Goal: Communication & Community: Answer question/provide support

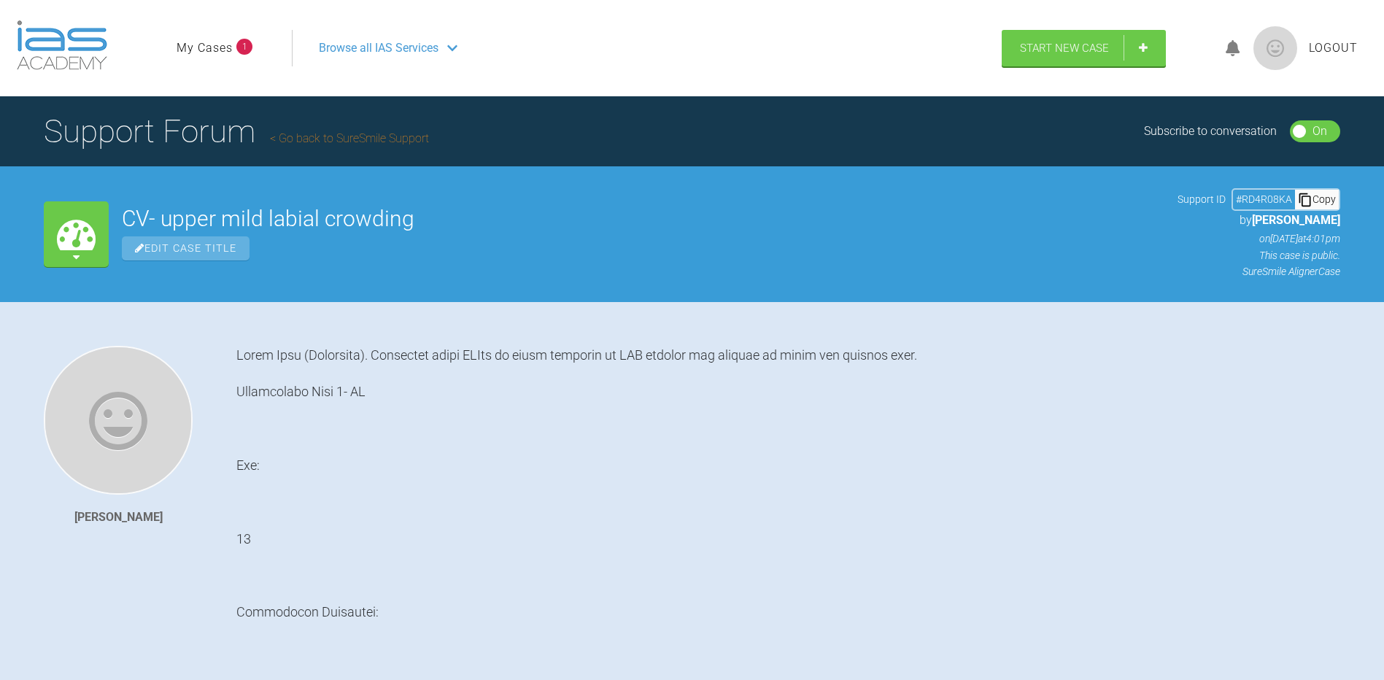
scroll to position [4050, 0]
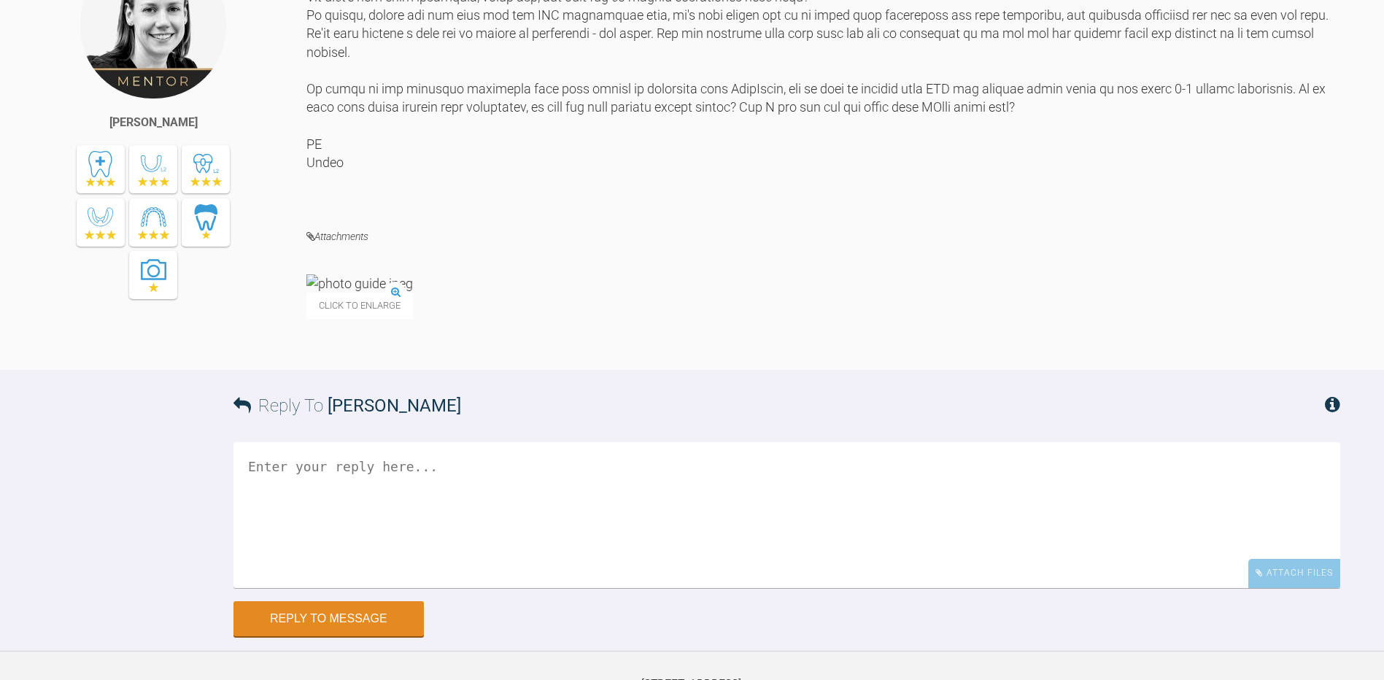
click at [328, 293] on img at bounding box center [359, 283] width 107 height 18
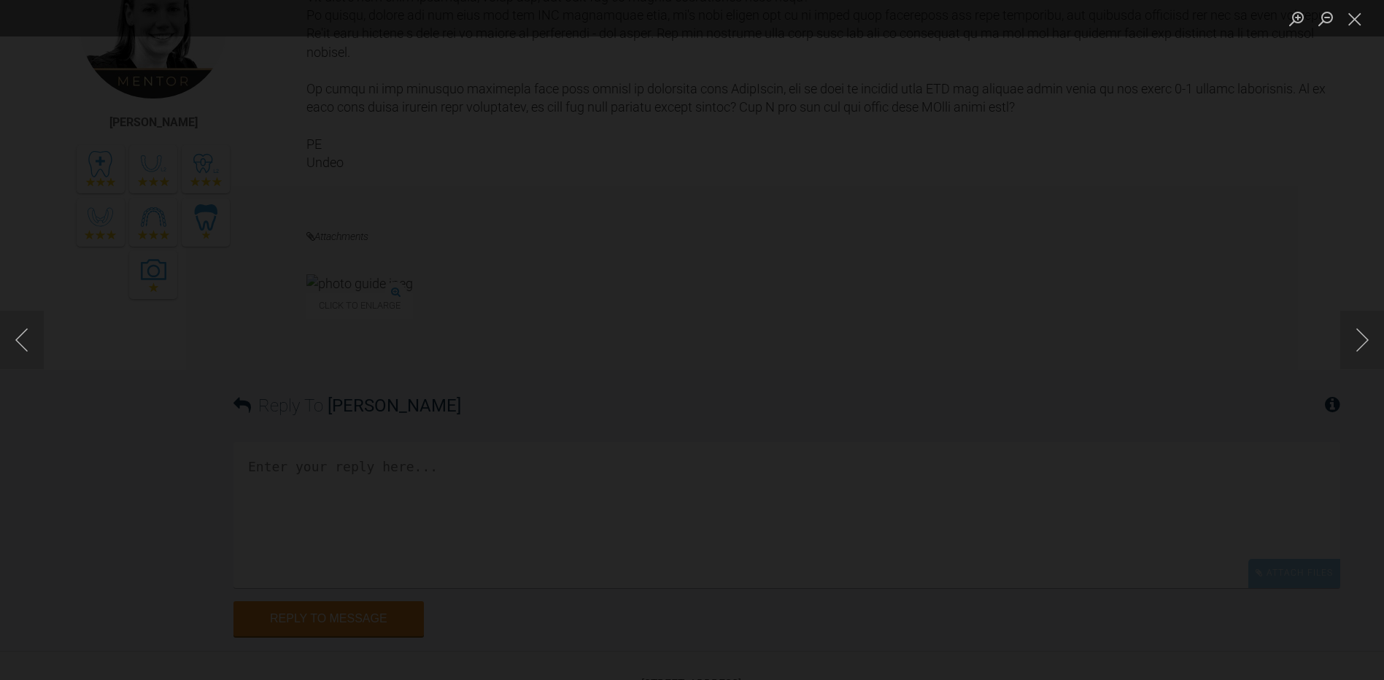
scroll to position [4068, 0]
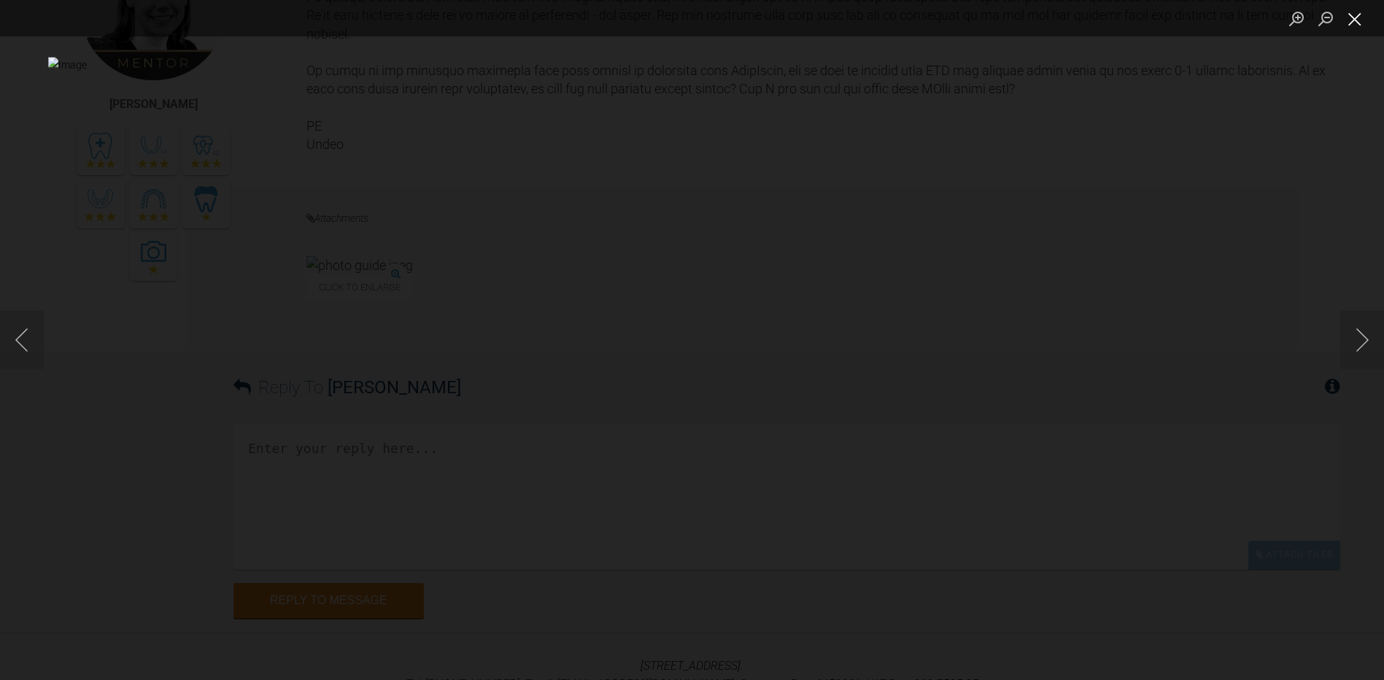
click at [1353, 13] on button "Close lightbox" at bounding box center [1355, 19] width 29 height 26
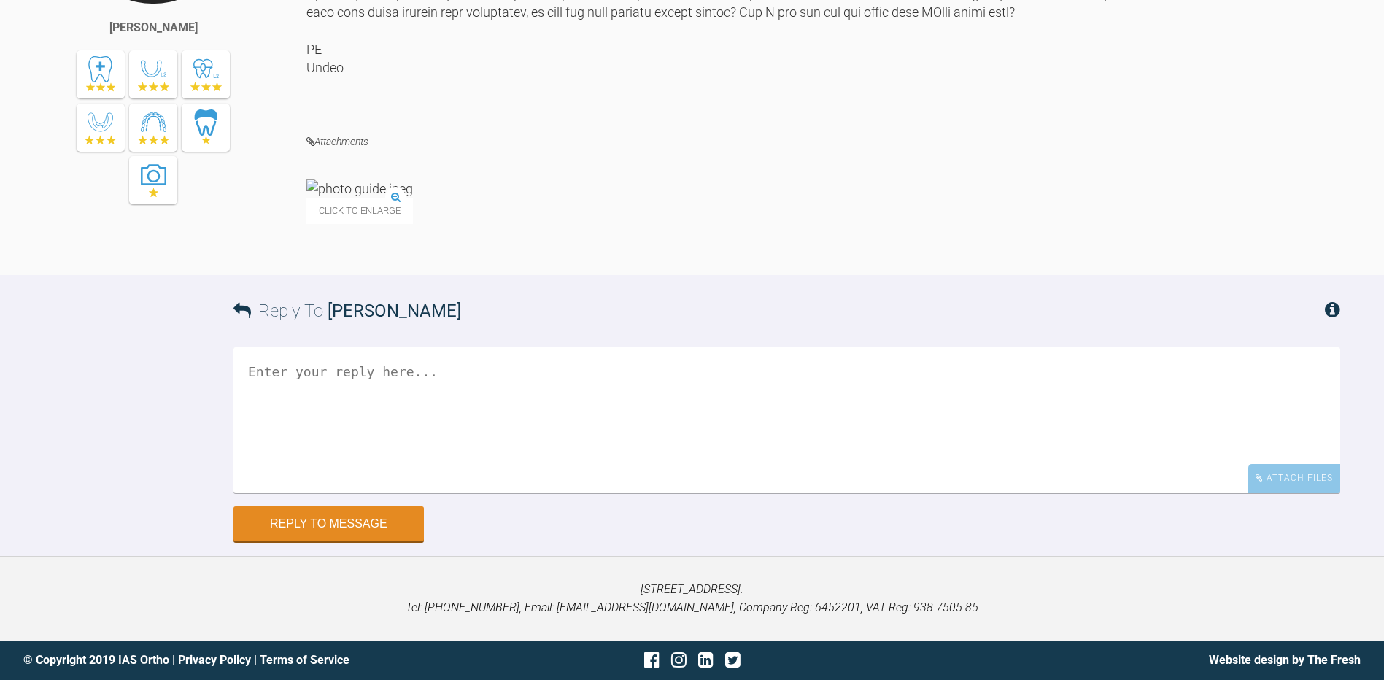
scroll to position [4196, 0]
click at [470, 493] on textarea at bounding box center [787, 420] width 1107 height 146
type textarea "H"
type textarea "h"
type textarea "G"
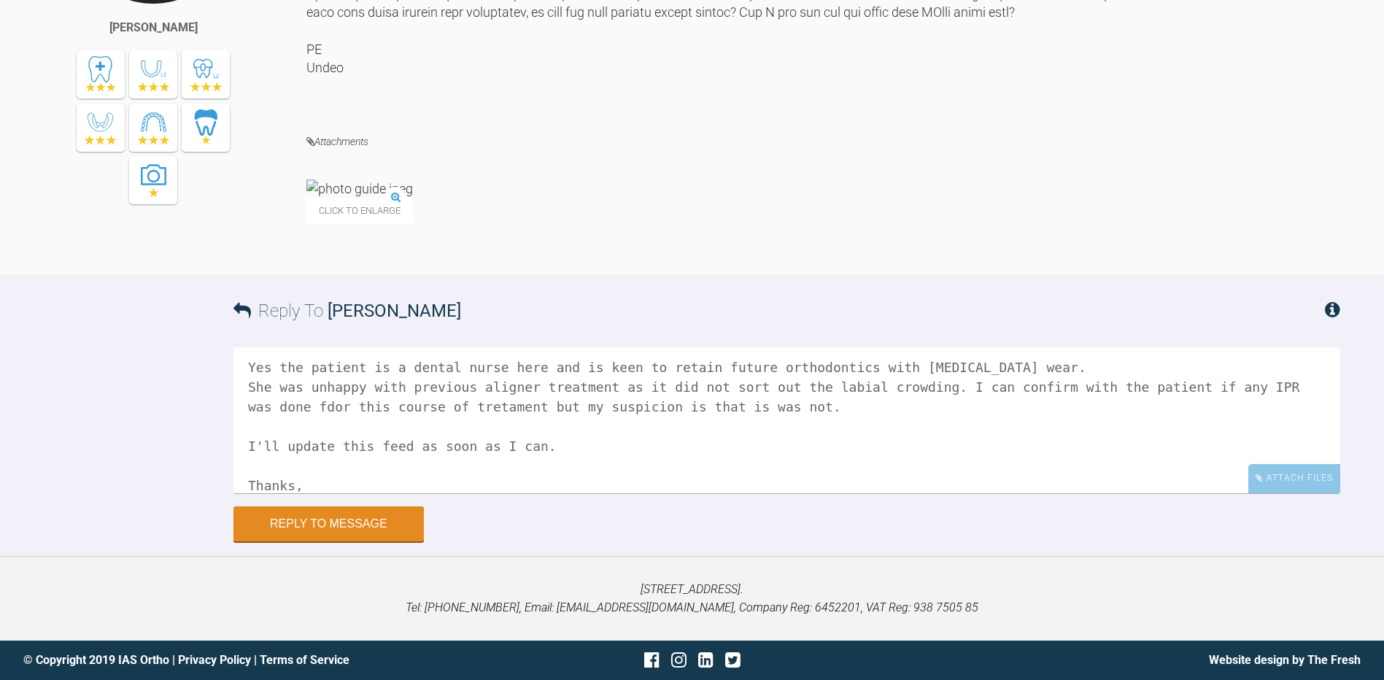
scroll to position [103, 0]
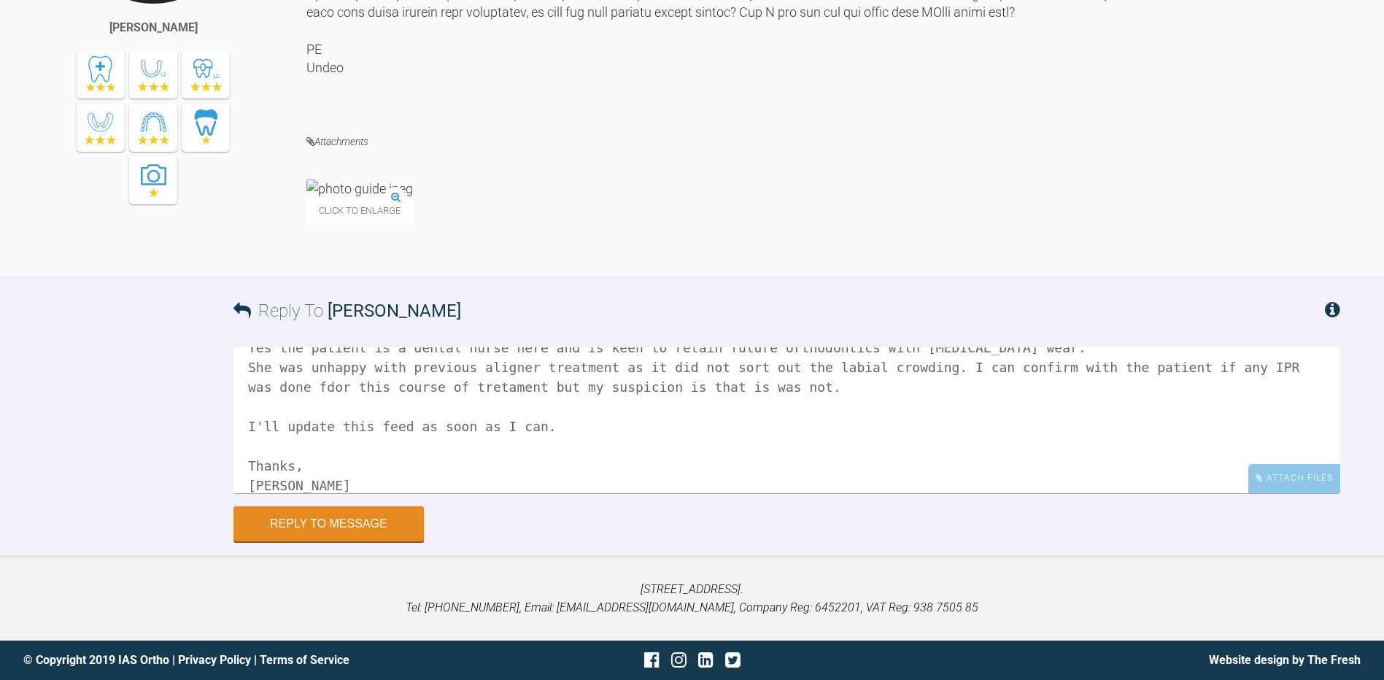
click at [416, 493] on textarea "Hi [PERSON_NAME], I will get the patient back in [DATE] for more pictures and w…" at bounding box center [787, 420] width 1107 height 146
click at [719, 493] on textarea "Hi [PERSON_NAME], I will get the patient back in [DATE] for more pictures and w…" at bounding box center [787, 420] width 1107 height 146
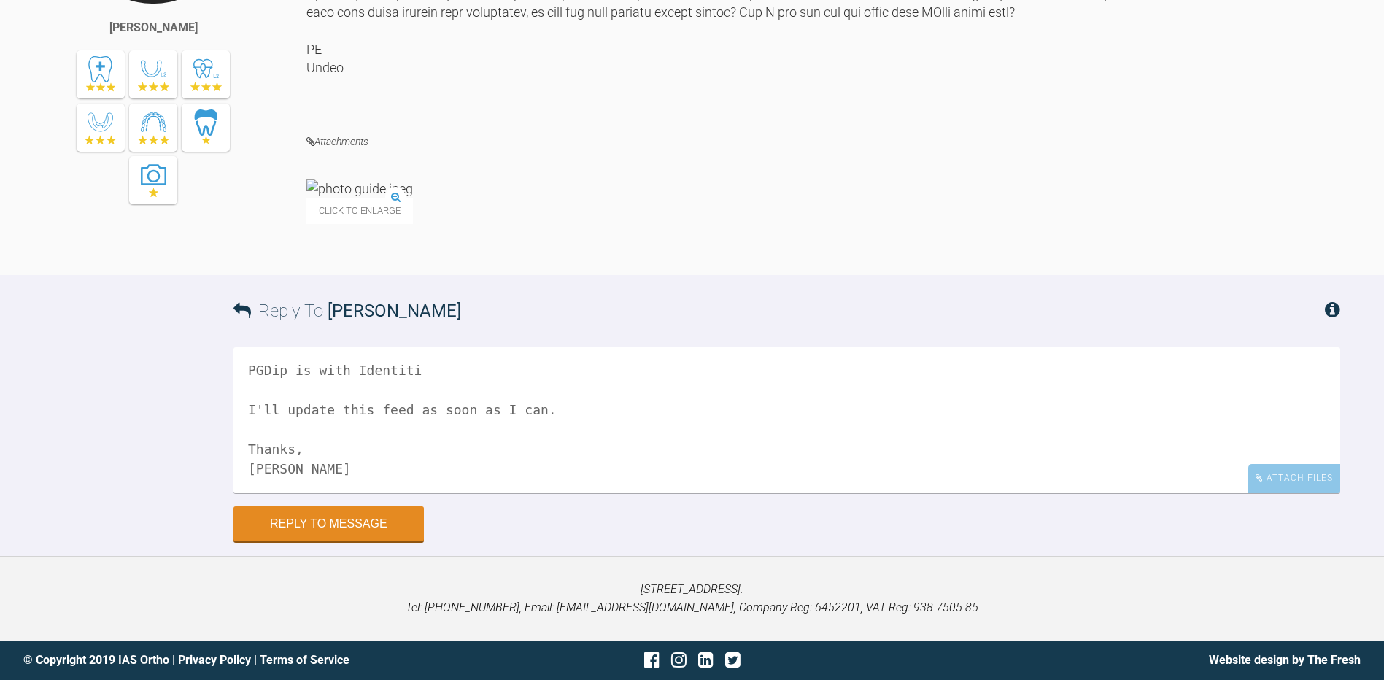
click at [444, 493] on textarea "Hi [PERSON_NAME], I will get the patient back in [DATE] for more pictures and w…" at bounding box center [787, 420] width 1107 height 146
click at [289, 493] on textarea "Hi [PERSON_NAME], I will get the patient back in [DATE] for more pictures and w…" at bounding box center [787, 420] width 1107 height 146
click at [264, 493] on textarea "Hi [PERSON_NAME], I will get the patient back in [DATE] for more pictures and w…" at bounding box center [787, 420] width 1107 height 146
click at [328, 493] on textarea "Hi [PERSON_NAME], I will get the patient back in [DATE] for more pictures and w…" at bounding box center [787, 420] width 1107 height 146
click at [884, 493] on textarea "Hi [PERSON_NAME], I will get the patient back in [DATE] for more pictures and w…" at bounding box center [787, 420] width 1107 height 146
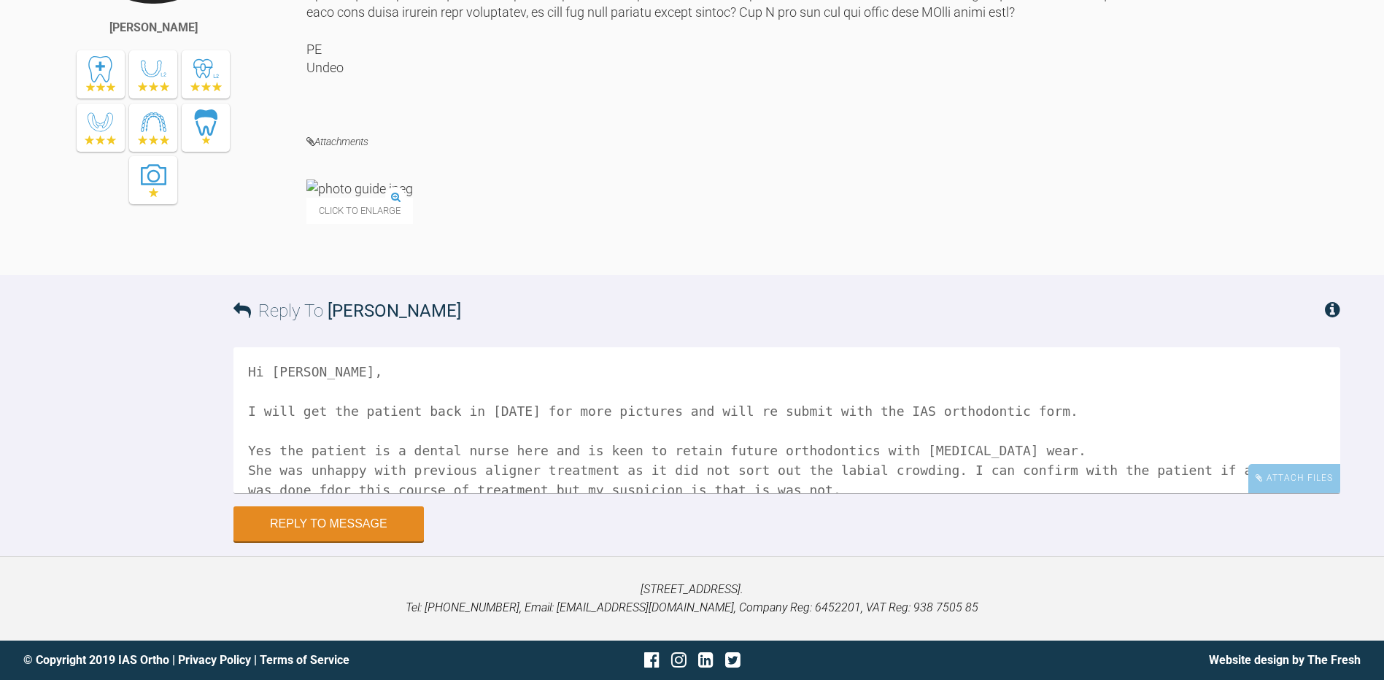
scroll to position [4403, 0]
click at [617, 448] on textarea "Hi [PERSON_NAME], I will get the patient back in [DATE] for more pictures and w…" at bounding box center [787, 420] width 1107 height 146
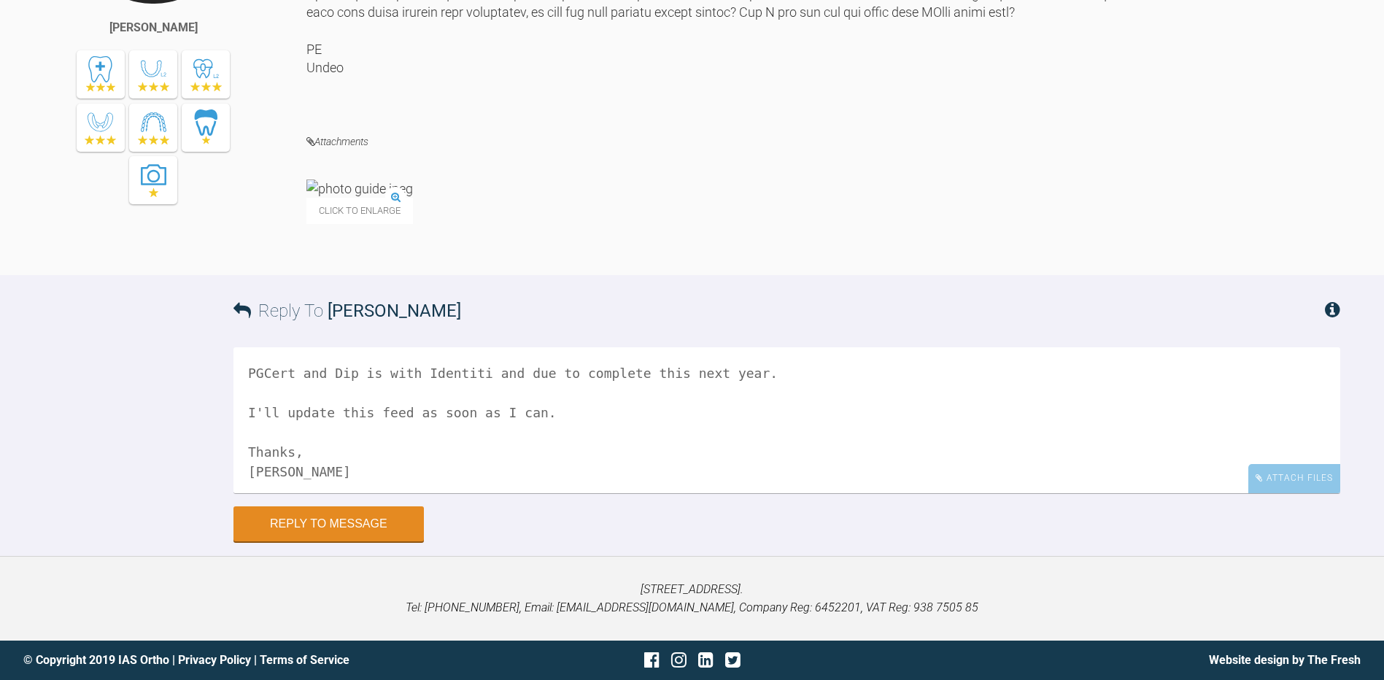
scroll to position [179, 0]
click at [480, 375] on textarea "Hi [PERSON_NAME], I will get the patient back in [DATE] for more pictures and w…" at bounding box center [787, 420] width 1107 height 146
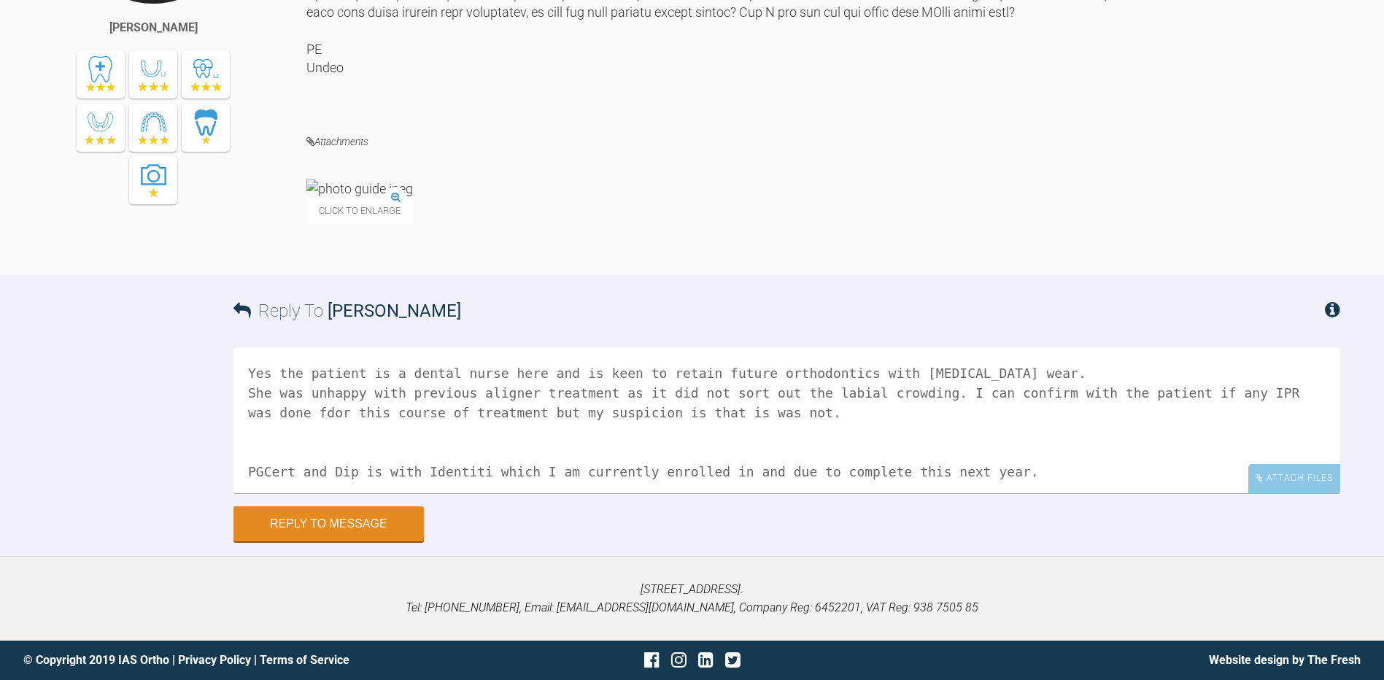
scroll to position [91, 0]
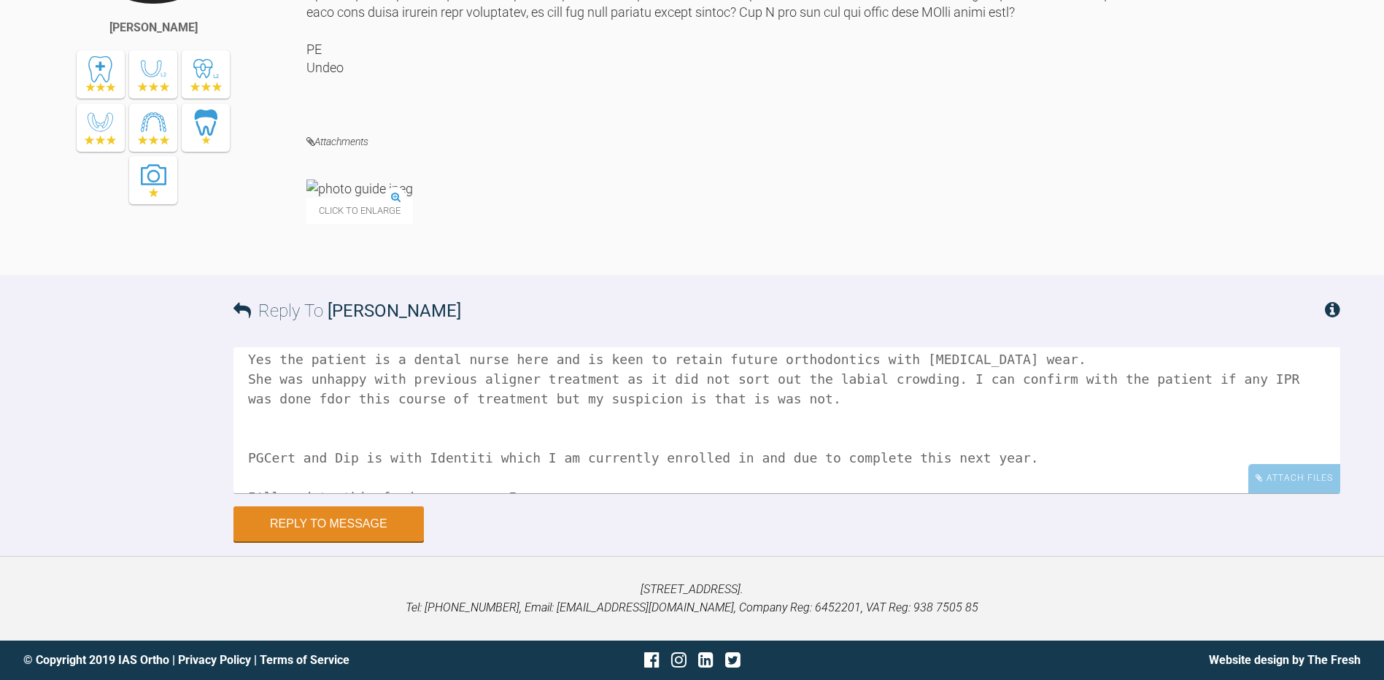
click at [1293, 377] on textarea "Hi [PERSON_NAME], I will get the patient back in [DATE] for more pictures and w…" at bounding box center [787, 420] width 1107 height 146
click at [546, 394] on textarea "Hi [PERSON_NAME], I will get the patient back in [DATE] for more pictures and w…" at bounding box center [787, 420] width 1107 height 146
drag, startPoint x: 848, startPoint y: 397, endPoint x: 791, endPoint y: 399, distance: 57.0
drag, startPoint x: 806, startPoint y: 398, endPoint x: 790, endPoint y: 400, distance: 16.8
click at [792, 399] on textarea "Hi [PERSON_NAME], I will get the patient back in [DATE] for more pictures and w…" at bounding box center [787, 420] width 1107 height 146
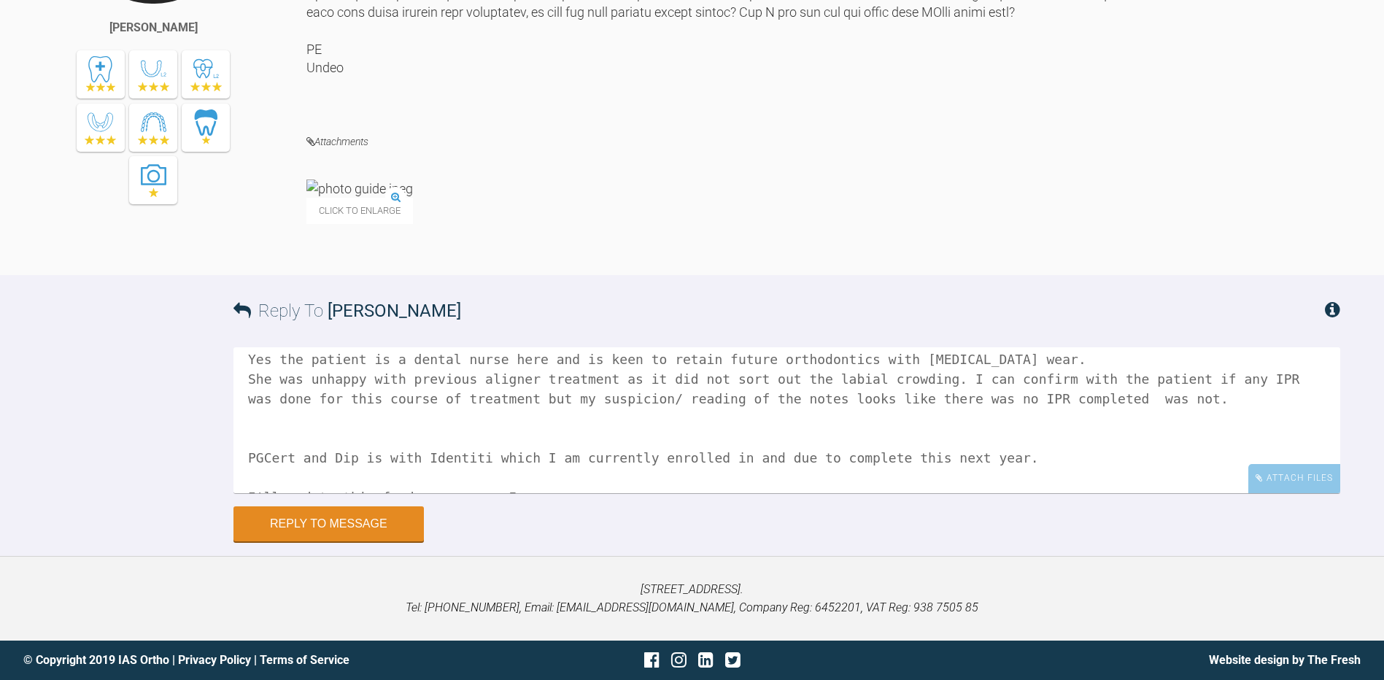
drag, startPoint x: 1069, startPoint y: 407, endPoint x: 986, endPoint y: 391, distance: 84.7
click at [986, 391] on textarea "Hi [PERSON_NAME], I will get the patient back in [DATE] for more pictures and w…" at bounding box center [787, 420] width 1107 height 146
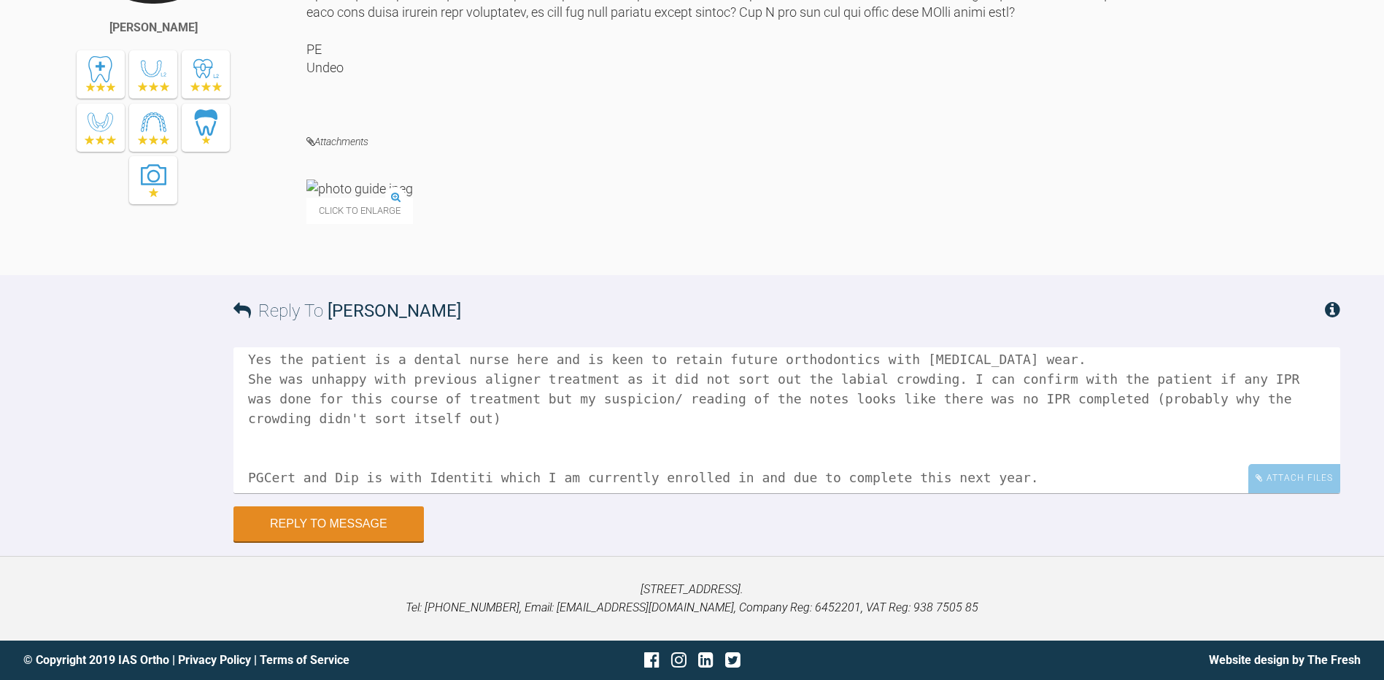
click at [504, 427] on textarea "Hi [PERSON_NAME], I will get the patient back in [DATE] for more pictures and w…" at bounding box center [787, 420] width 1107 height 146
click at [274, 402] on textarea "Hi [PERSON_NAME], I will get the patient back in [DATE] for more pictures and w…" at bounding box center [787, 420] width 1107 height 146
click at [440, 421] on textarea "Hi [PERSON_NAME], I will get the patient back in [DATE] for more pictures and w…" at bounding box center [787, 420] width 1107 height 146
click at [898, 425] on textarea "Hi [PERSON_NAME], I will get the patient back in [DATE] for more pictures and w…" at bounding box center [787, 420] width 1107 height 146
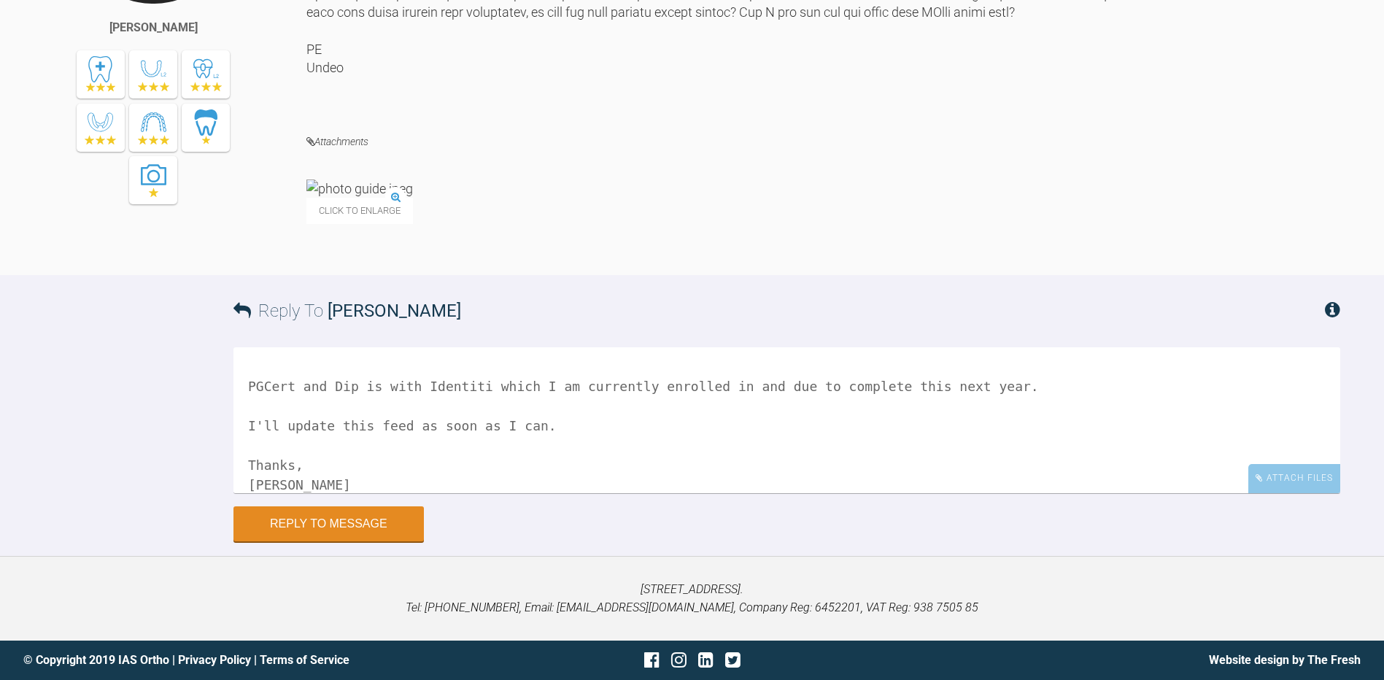
scroll to position [0, 0]
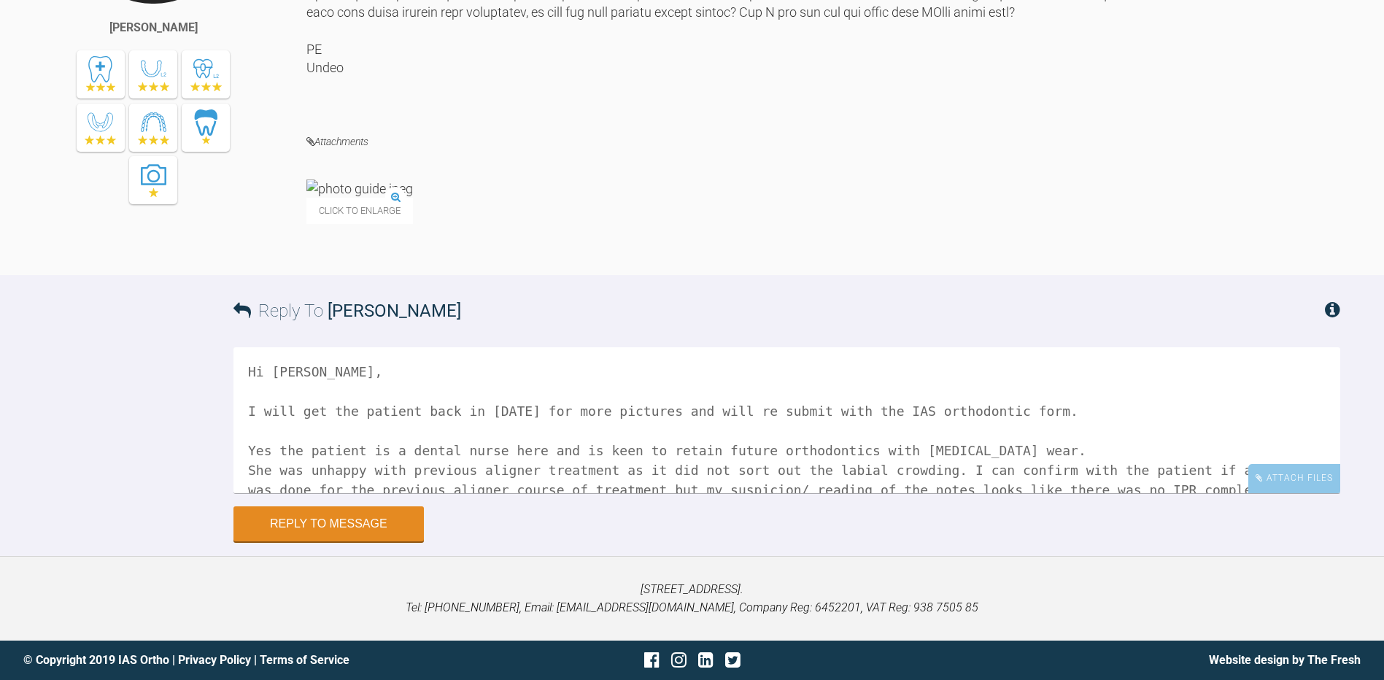
click at [1109, 414] on textarea "Hi [PERSON_NAME], I will get the patient back in [DATE] for more pictures and w…" at bounding box center [787, 420] width 1107 height 146
type textarea "Hi [PERSON_NAME], I will get the patient back in [DATE] for more pictures and w…"
click at [295, 523] on button "Reply to Message" at bounding box center [329, 525] width 190 height 35
